Goal: Find specific page/section: Find specific page/section

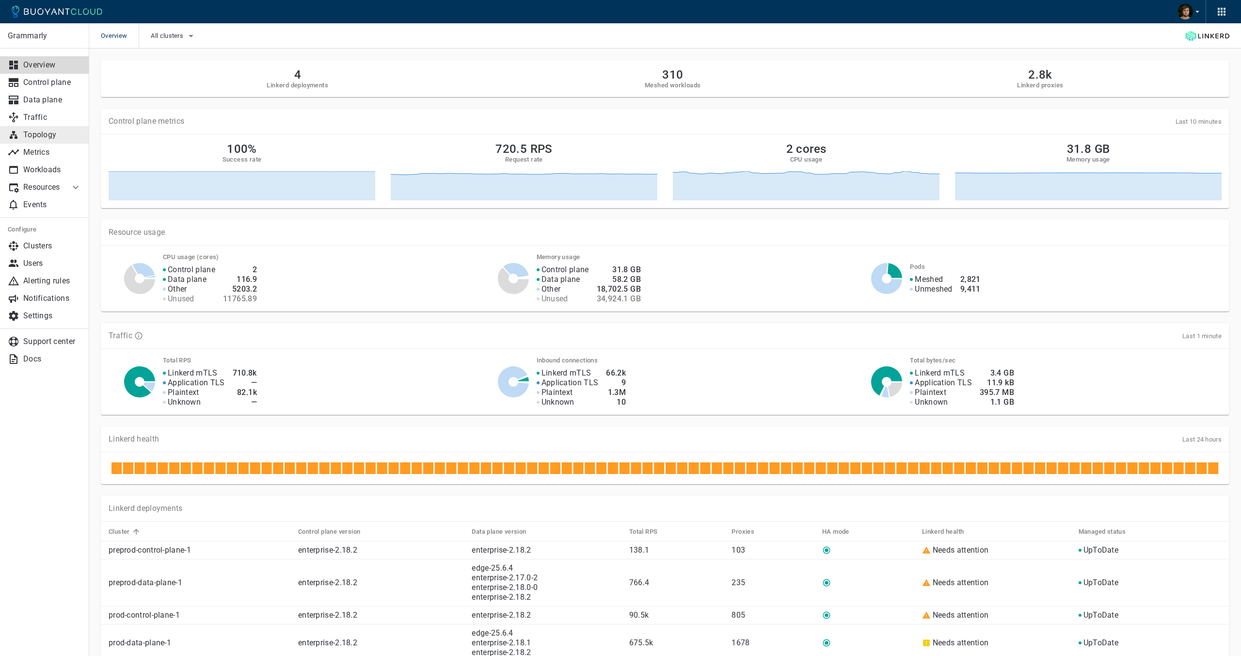
click at [38, 134] on p "Topology" at bounding box center [52, 135] width 58 height 10
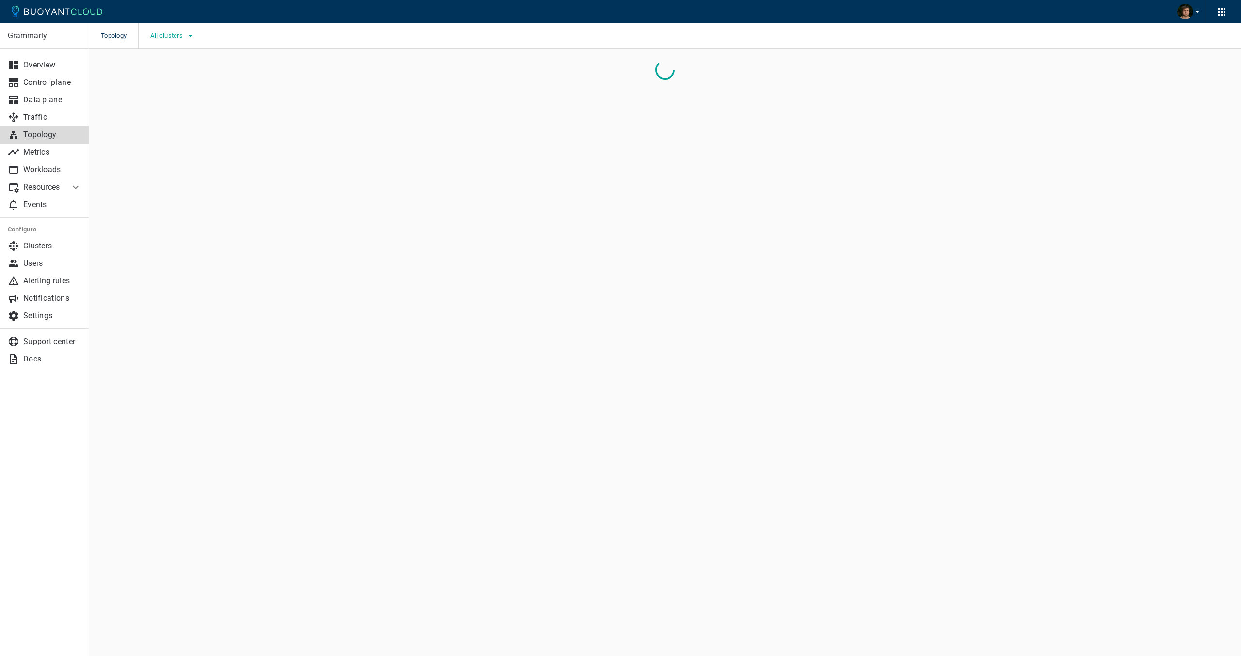
click at [191, 38] on icon "button" at bounding box center [191, 36] width 12 height 12
click at [191, 104] on span "prod-data-plane-1" at bounding box center [206, 104] width 63 height 10
click at [170, 104] on input "prod-data-plane-1" at bounding box center [165, 104] width 12 height 12
checkbox input "true"
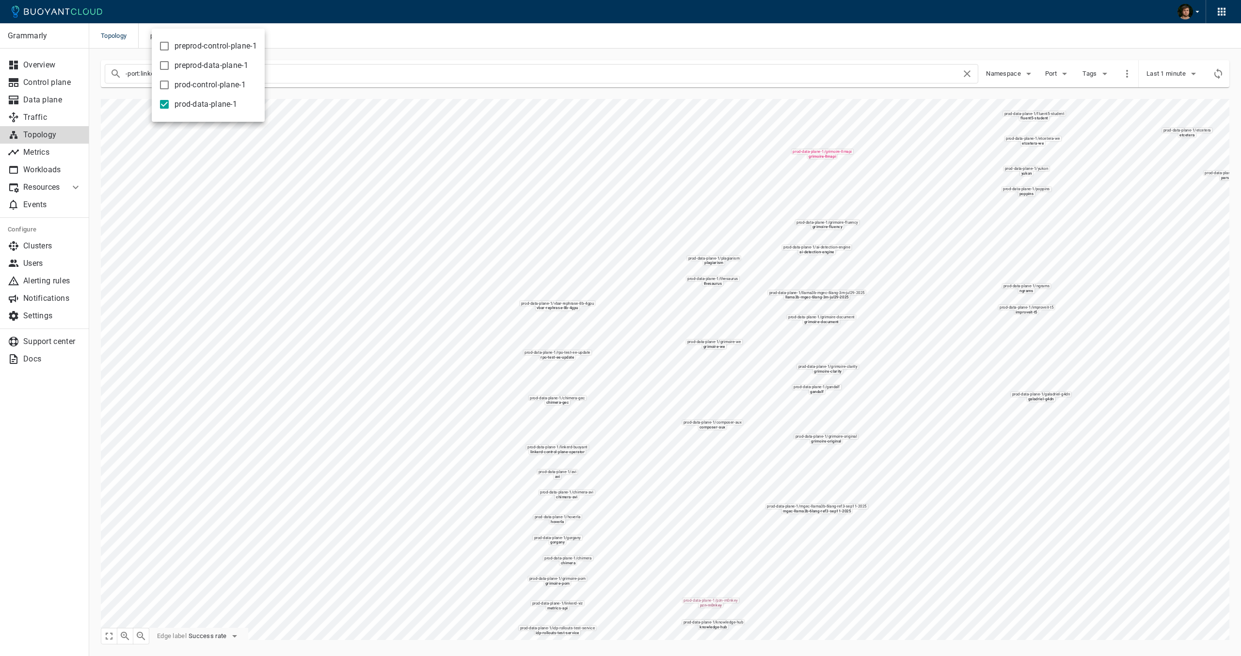
click at [208, 81] on span "prod-control-plane-1" at bounding box center [210, 85] width 71 height 10
click at [170, 81] on input "prod-control-plane-1" at bounding box center [165, 85] width 12 height 12
checkbox input "true"
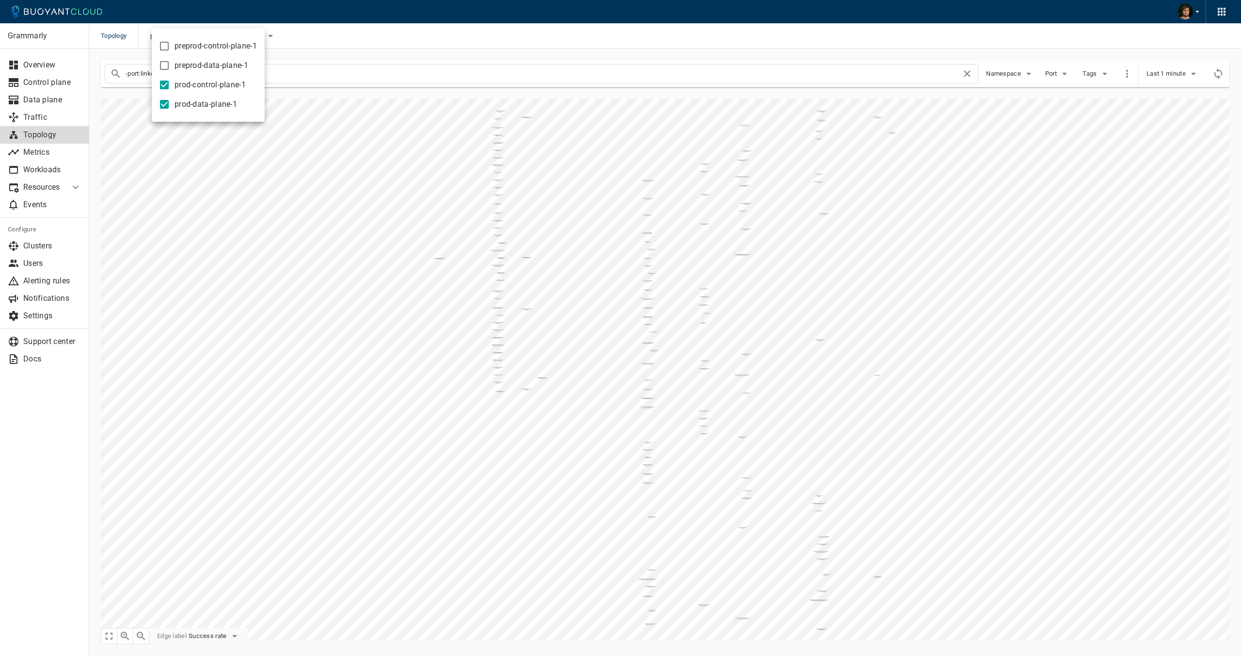
click at [335, 96] on div at bounding box center [620, 328] width 1241 height 656
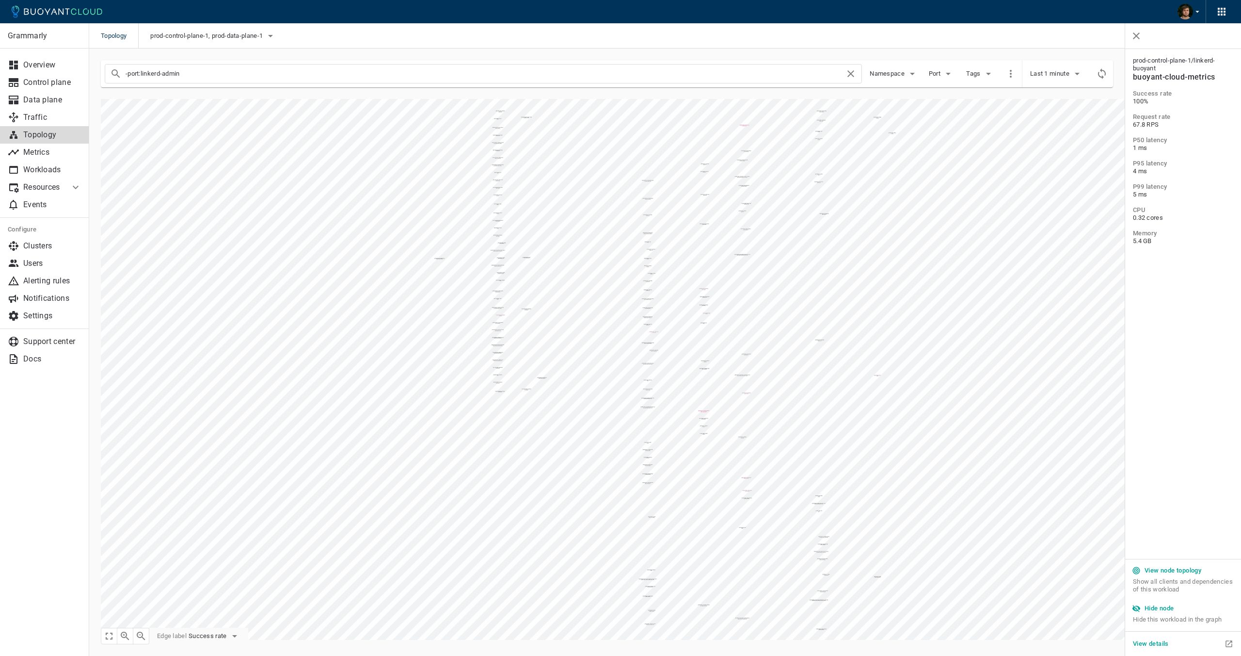
click at [1160, 605] on h5 "Hide node" at bounding box center [1160, 608] width 30 height 8
click at [1176, 609] on button "Hide node" at bounding box center [1153, 608] width 49 height 15
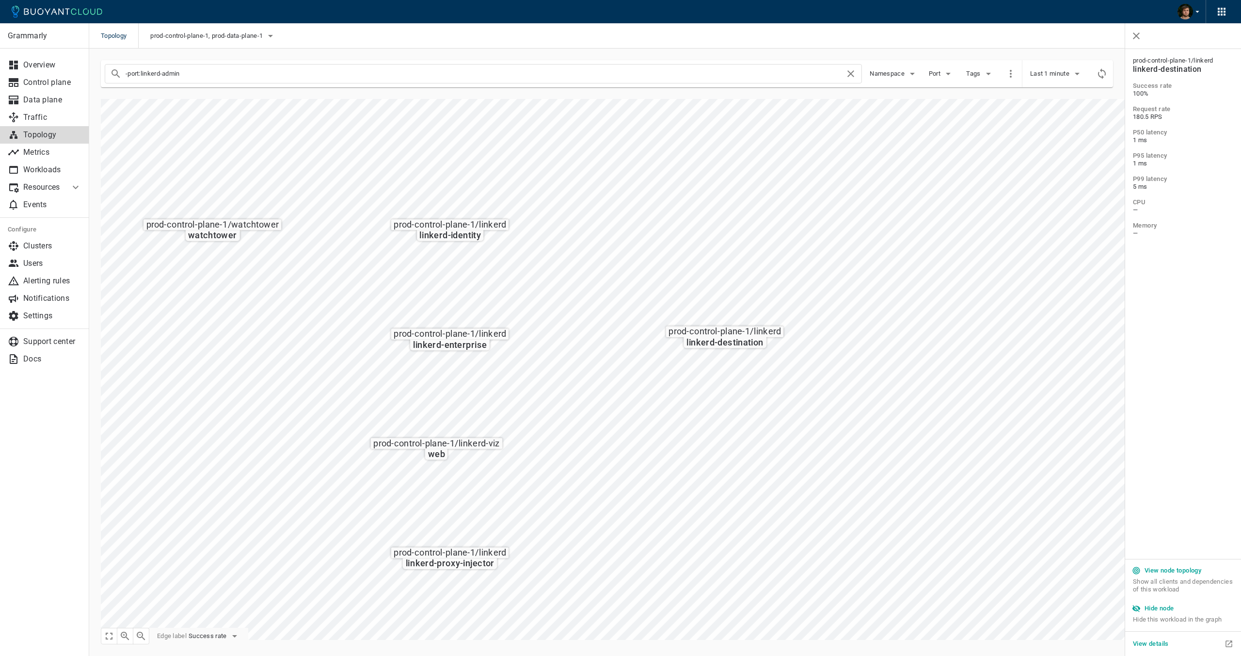
click at [1148, 609] on h5 "Hide node" at bounding box center [1160, 608] width 30 height 8
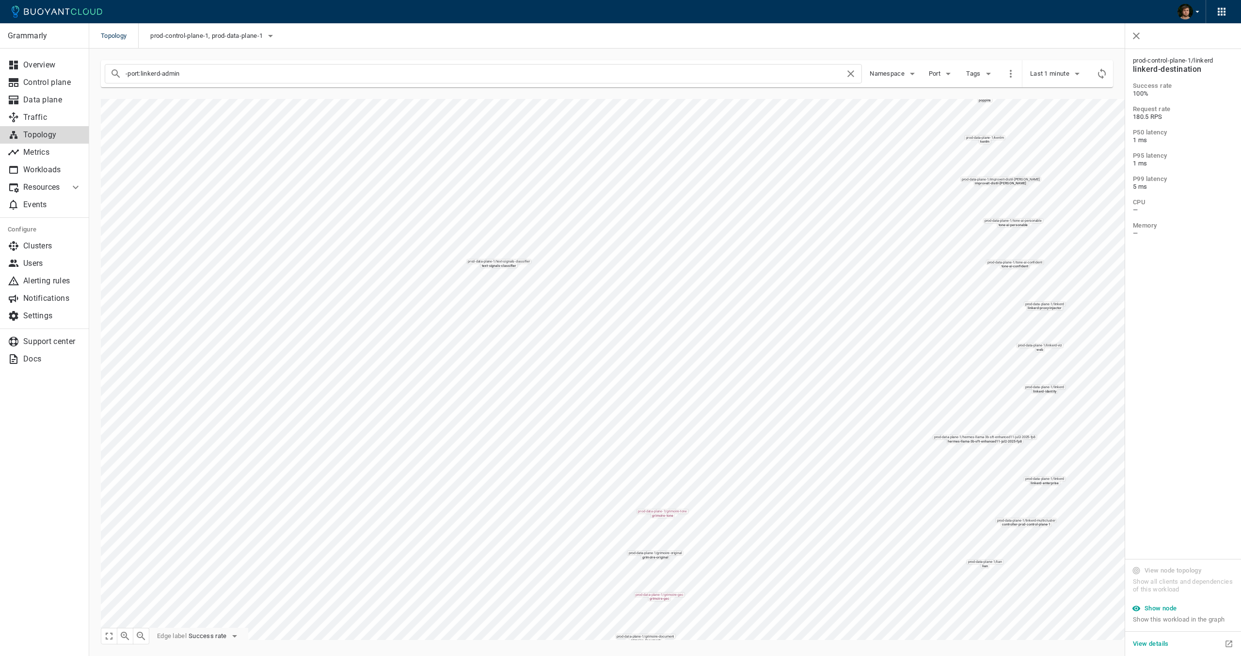
click at [211, 68] on div "-port:linkerd-admin Namespace Port Tags Last 1 minute prod-data-plane-1 / linke…" at bounding box center [659, 343] width 1140 height 591
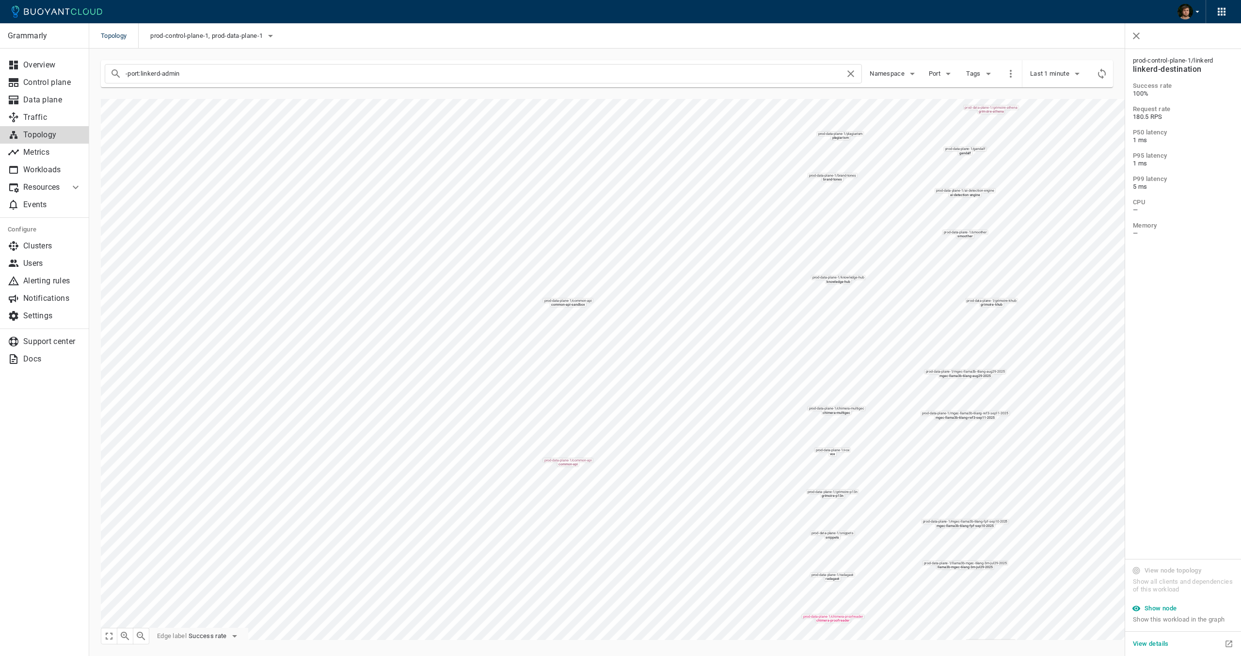
click at [586, 0] on html "Topology prod-control-plane-1, prod-data-plane-1 Grammarly Overview Control pla…" at bounding box center [620, 334] width 1241 height 668
